Goal: Navigation & Orientation: Find specific page/section

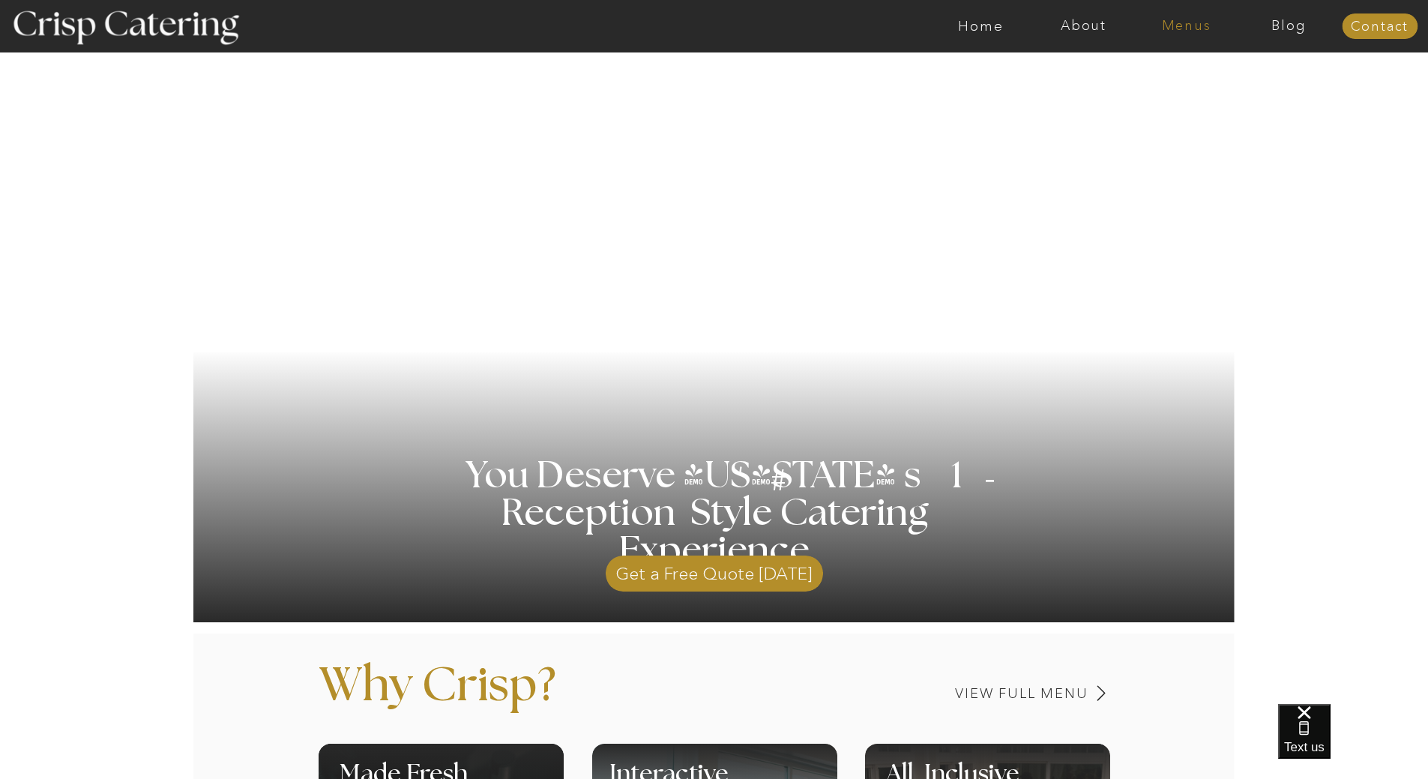
click at [1200, 27] on nav "Menus" at bounding box center [1186, 26] width 103 height 15
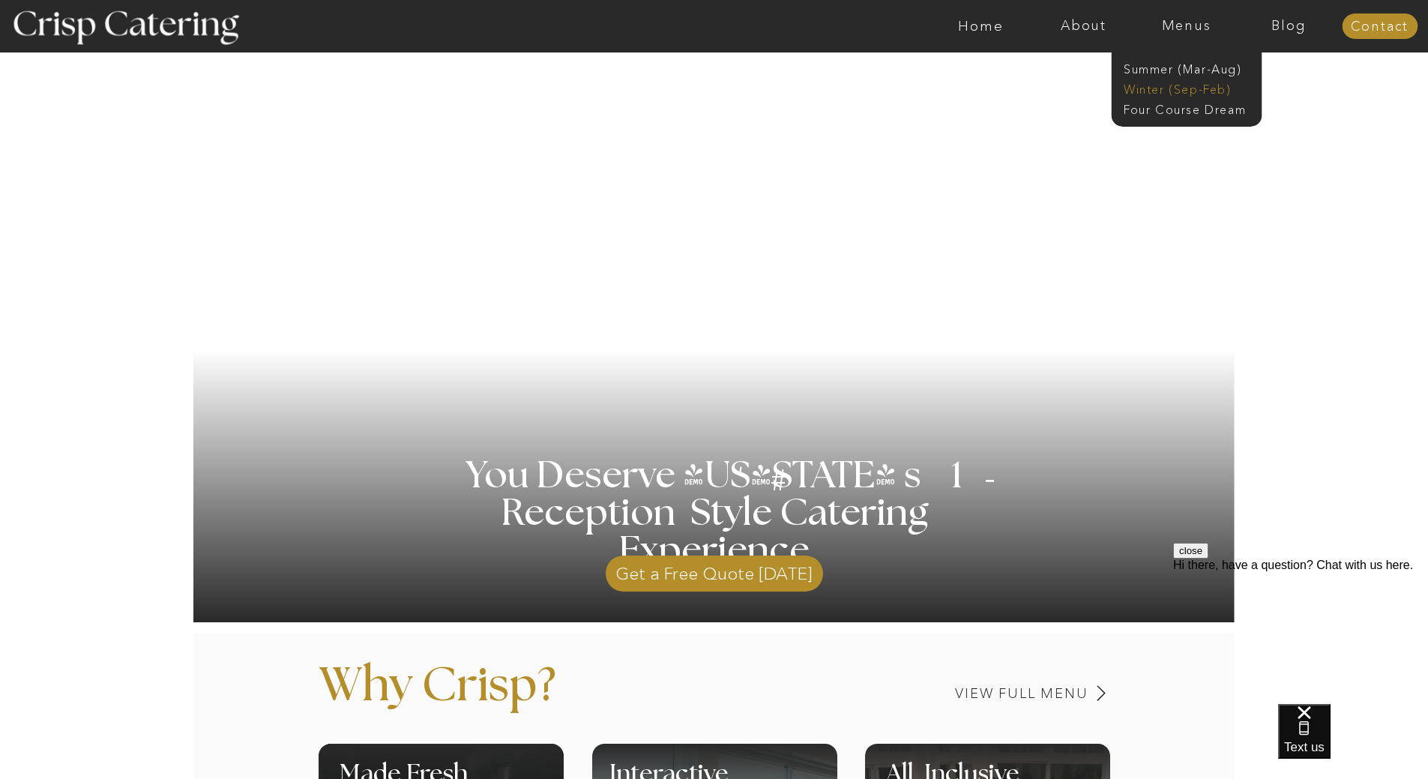
click at [1173, 91] on nav "Winter (Sep-Feb)" at bounding box center [1184, 88] width 123 height 14
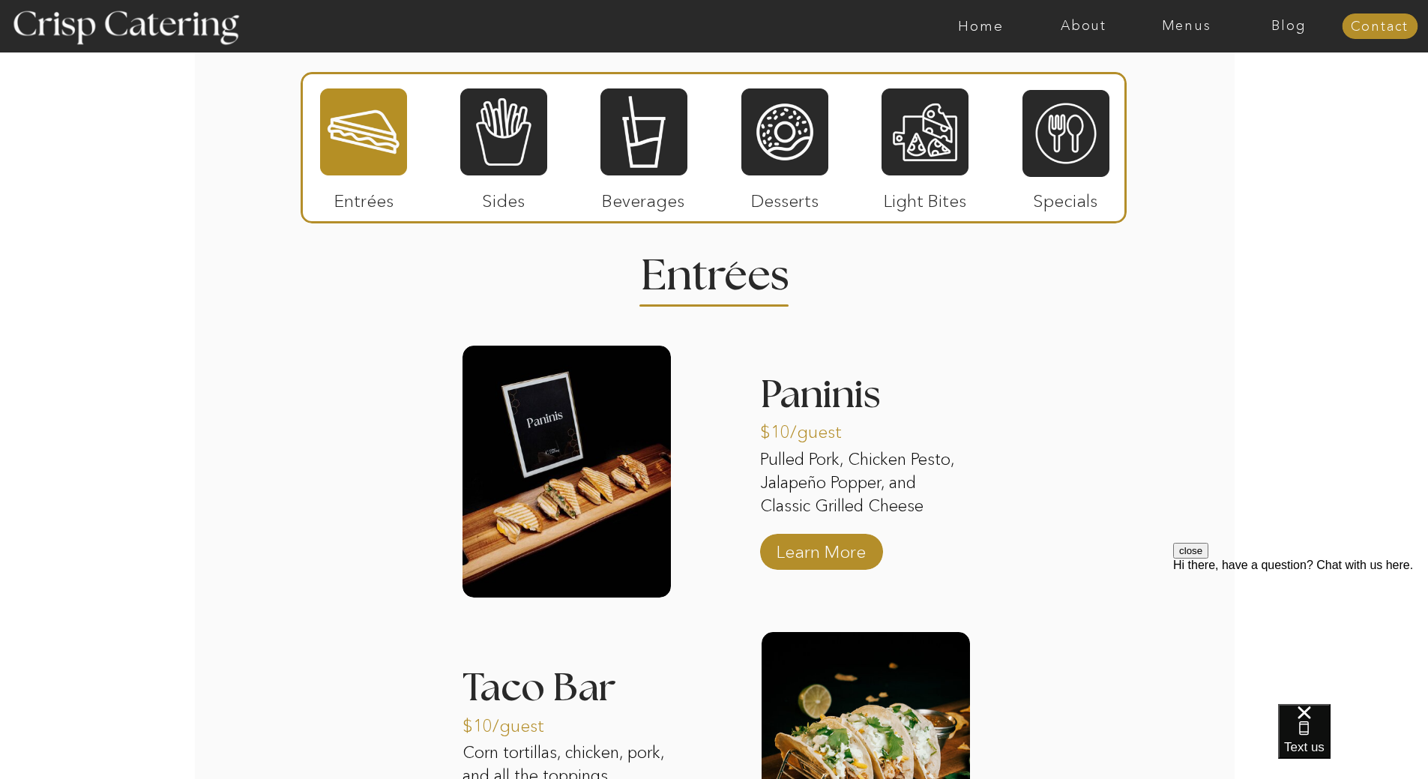
scroll to position [1798, 0]
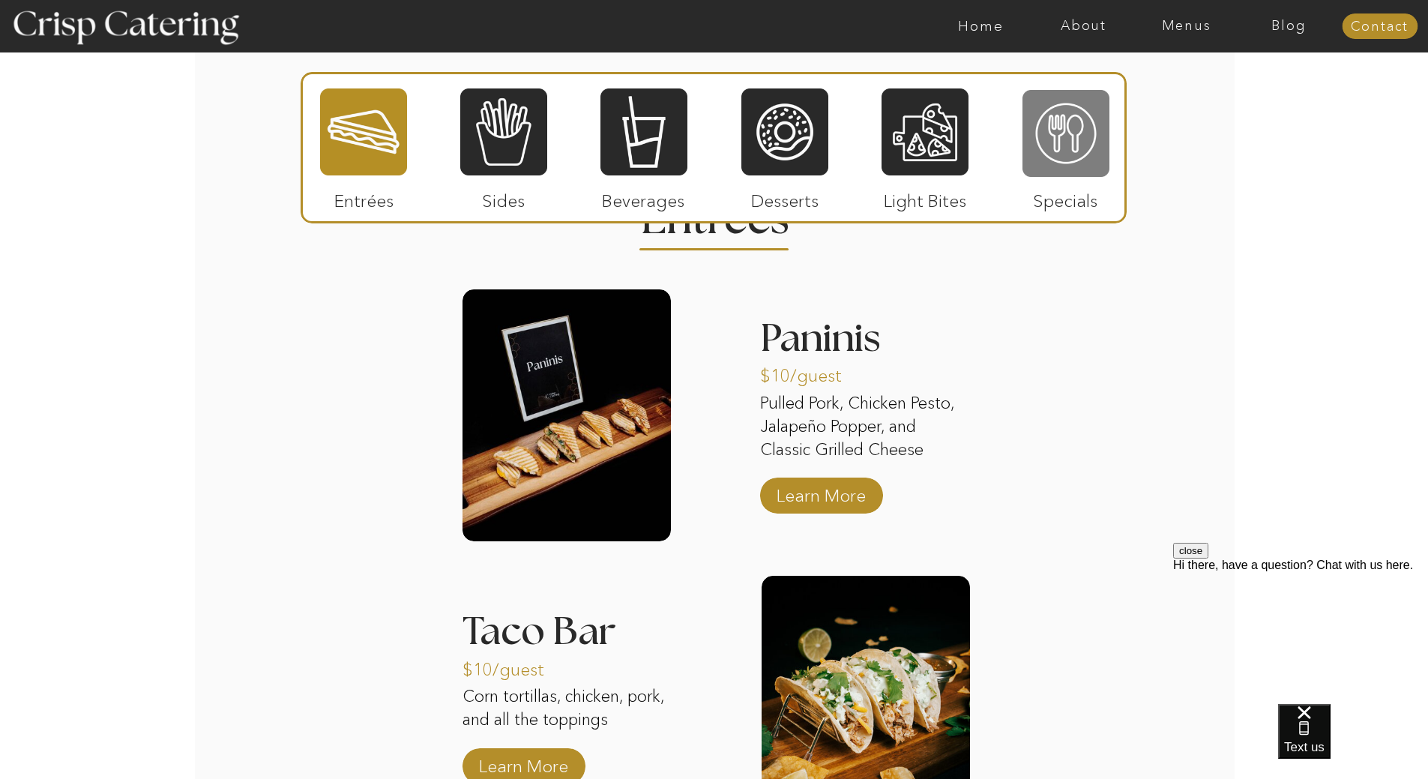
click at [1072, 124] on div at bounding box center [1065, 133] width 87 height 90
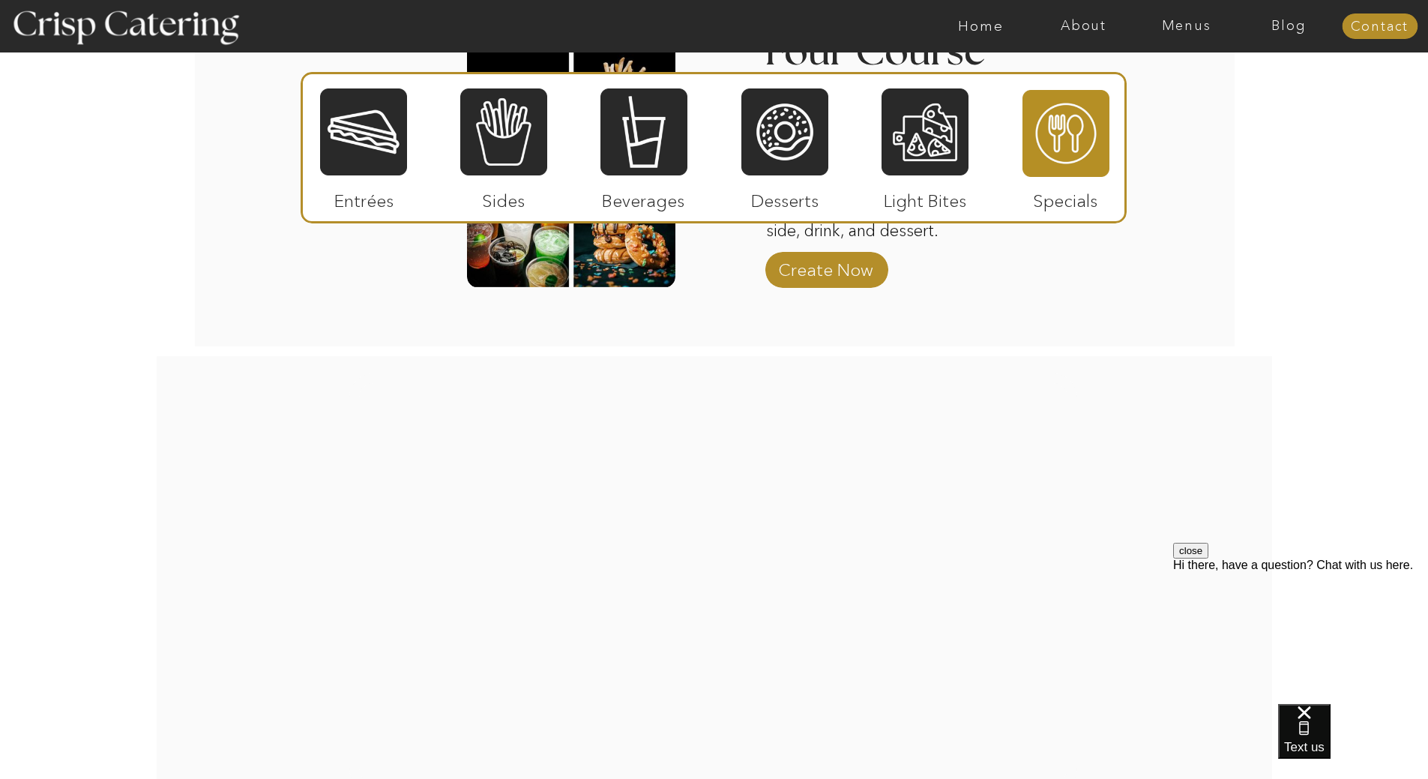
scroll to position [2173, 0]
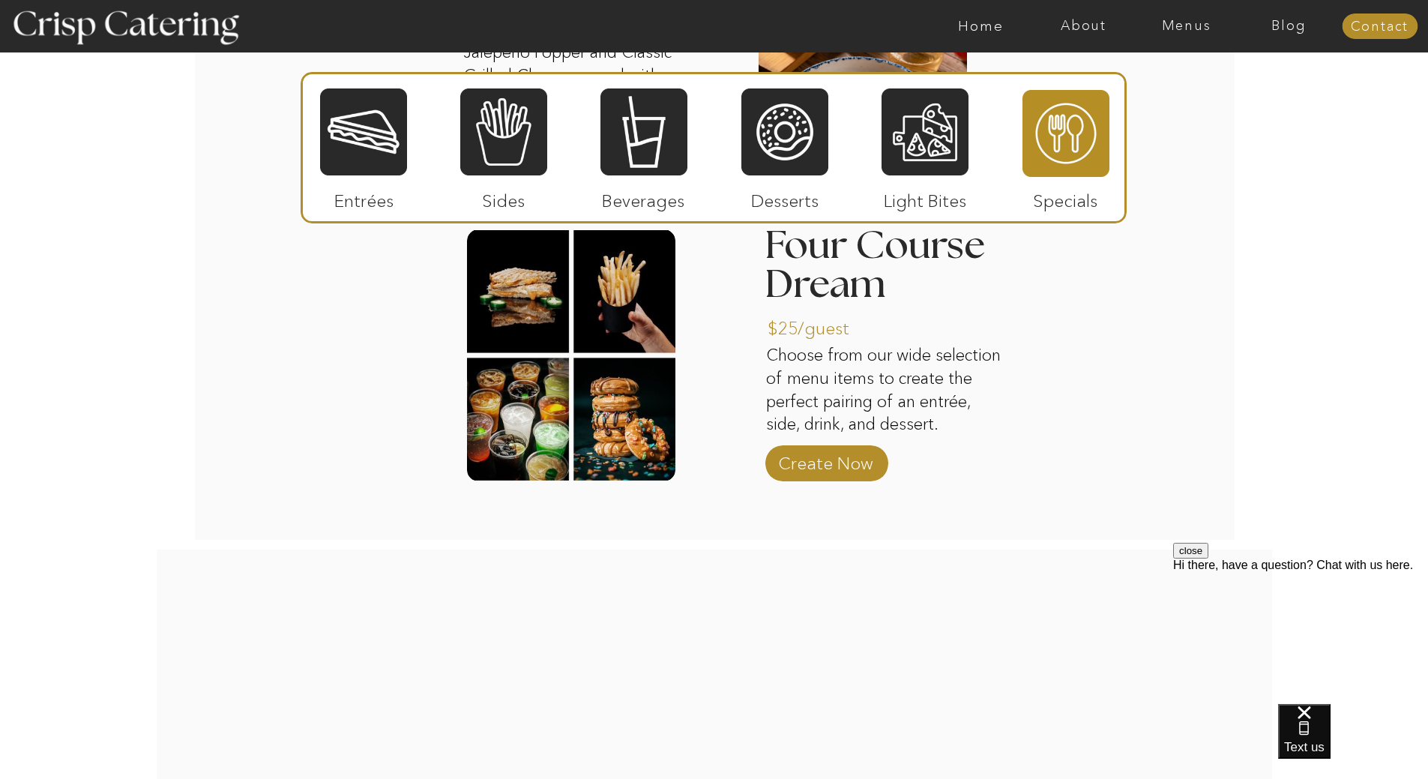
click at [357, 151] on div at bounding box center [363, 132] width 87 height 90
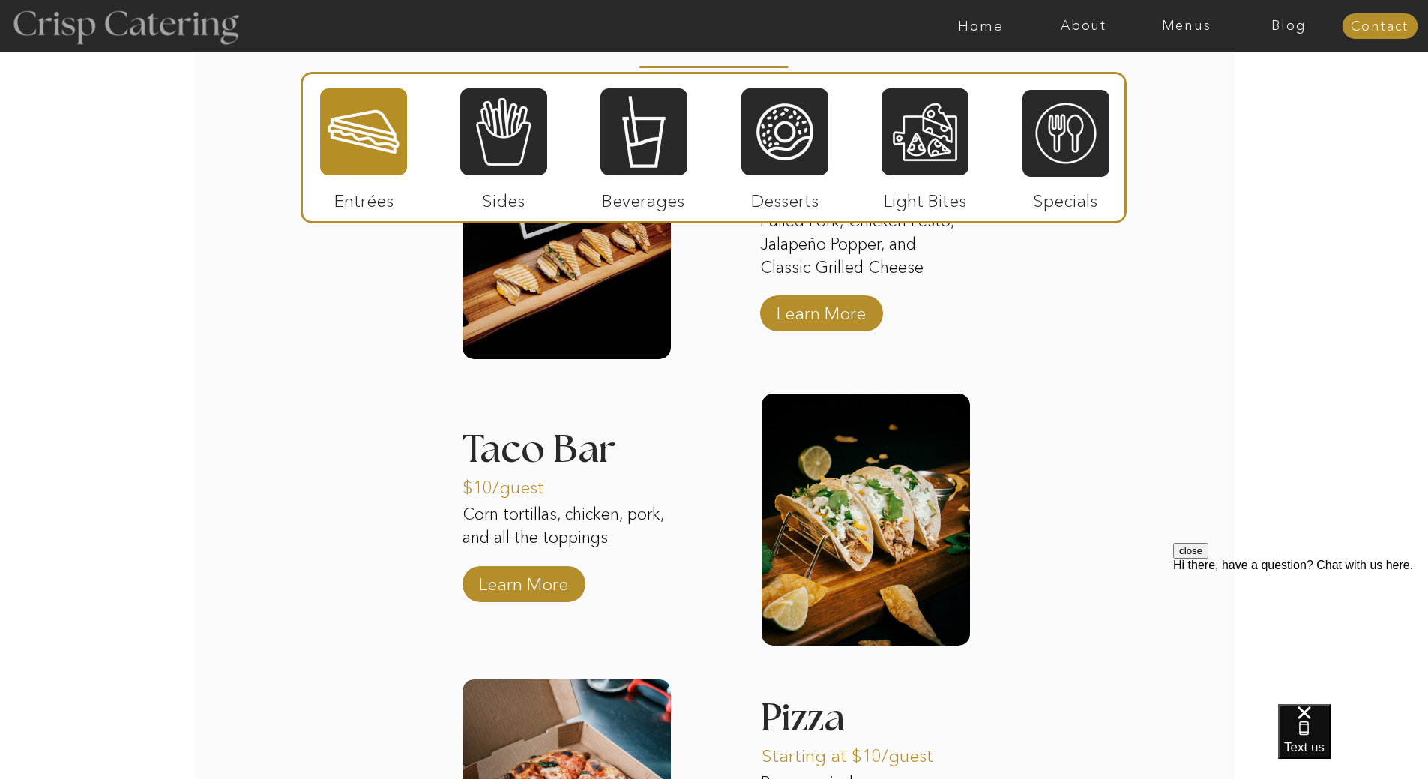
scroll to position [1756, 0]
